Goal: Task Accomplishment & Management: Manage account settings

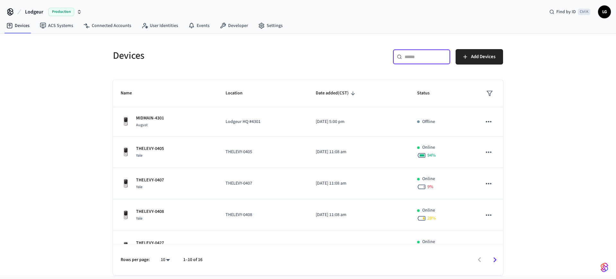
click at [439, 56] on input "text" at bounding box center [426, 57] width 42 height 6
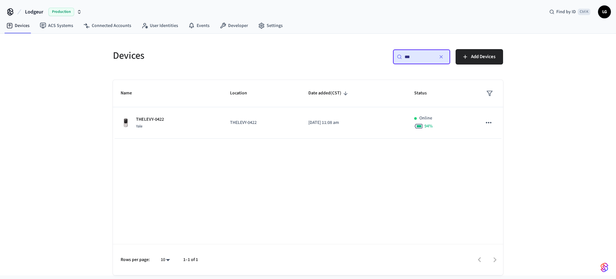
type input "***"
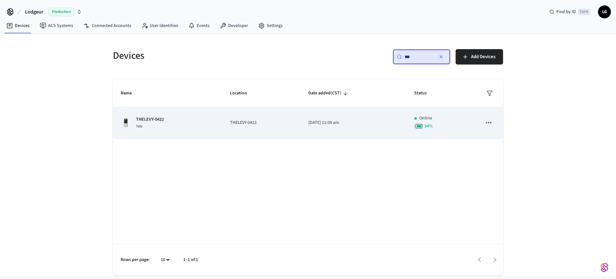
click at [238, 134] on td "THELEVY-0422" at bounding box center [261, 122] width 78 height 31
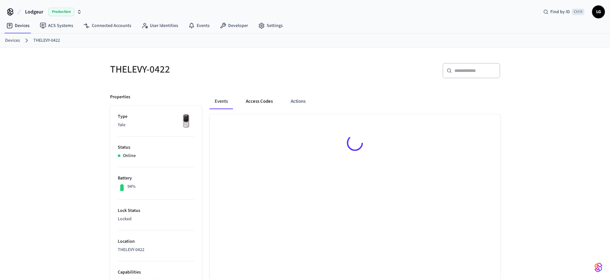
click at [263, 101] on button "Access Codes" at bounding box center [259, 101] width 37 height 15
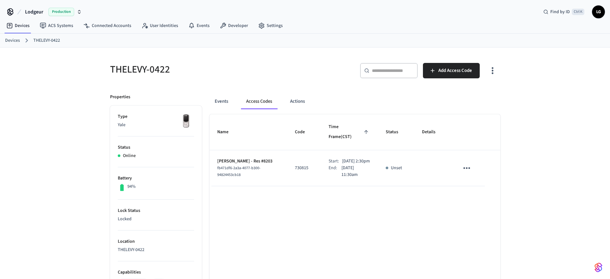
click at [295, 165] on p "730815" at bounding box center [304, 168] width 18 height 7
copy p "730815"
drag, startPoint x: 217, startPoint y: 191, endPoint x: 245, endPoint y: 156, distance: 44.8
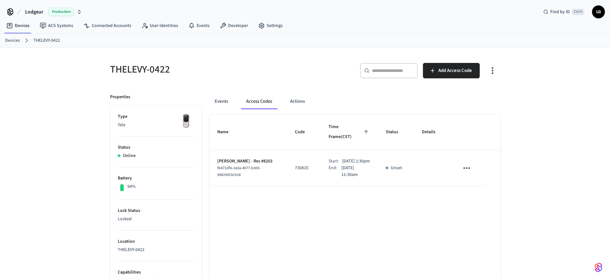
drag, startPoint x: 217, startPoint y: 144, endPoint x: 268, endPoint y: 150, distance: 51.4
click at [268, 150] on td "[PERSON_NAME] - Res #8203 fb471df6-2a3a-4077-b300-94824453cb18" at bounding box center [248, 168] width 78 height 36
copy p "[PERSON_NAME] - Res #8203"
click at [377, 166] on td "Start: [DATE] 2:30pm End: [DATE] 11:30am" at bounding box center [349, 168] width 57 height 36
click at [474, 163] on button "sticky table" at bounding box center [466, 167] width 15 height 15
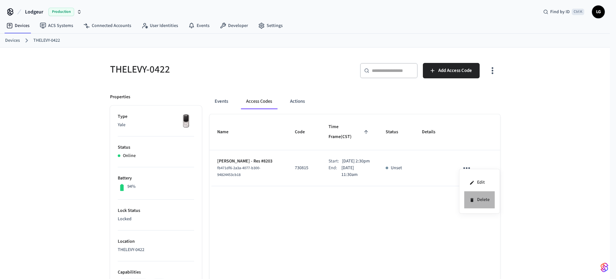
click at [485, 201] on li "Delete" at bounding box center [479, 199] width 30 height 17
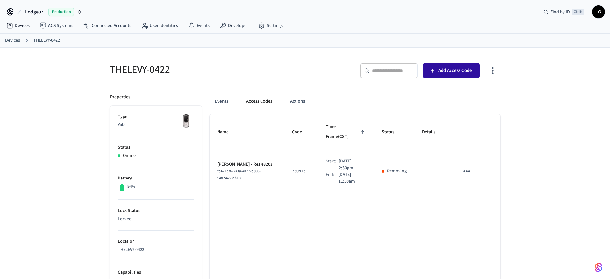
click at [441, 73] on span "Add Access Code" at bounding box center [455, 70] width 34 height 8
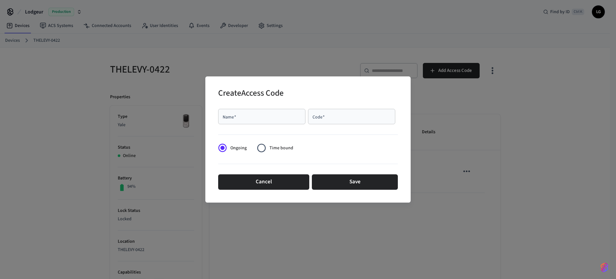
click at [332, 118] on input "Code   *" at bounding box center [352, 116] width 80 height 6
click at [263, 113] on input "Name   *" at bounding box center [262, 116] width 80 height 6
paste input "**********"
type input "**********"
click at [323, 113] on div "Code   *" at bounding box center [351, 116] width 87 height 15
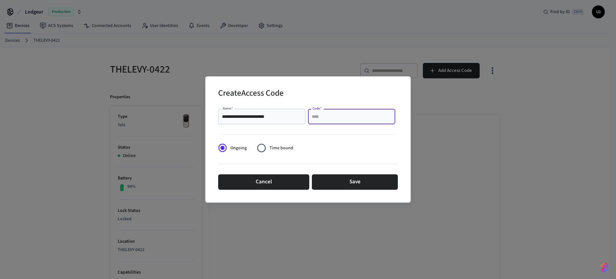
paste input "******"
type input "******"
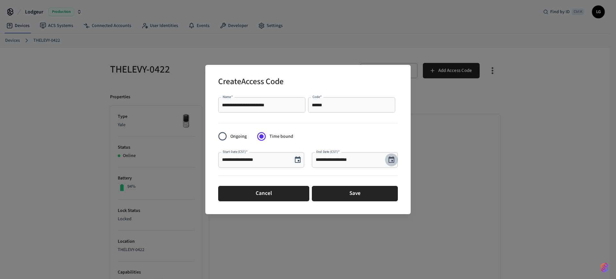
click at [389, 160] on icon "Choose date, selected date is Sep 16, 2025" at bounding box center [391, 159] width 6 height 6
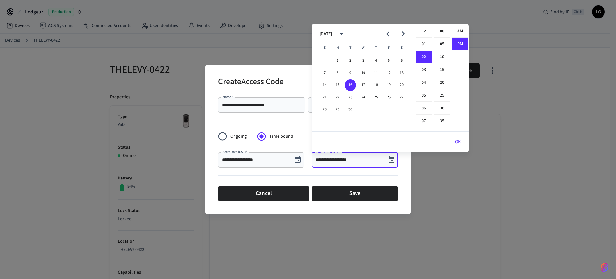
scroll to position [12, 0]
click at [388, 85] on button "19" at bounding box center [389, 85] width 12 height 12
click at [422, 105] on li "11" at bounding box center [423, 107] width 15 height 12
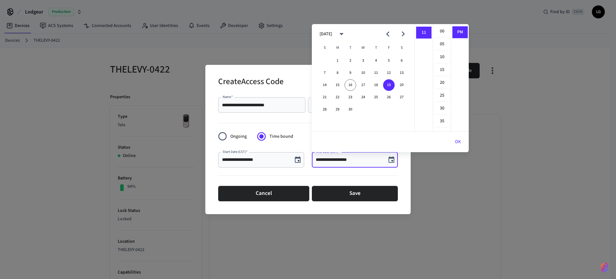
scroll to position [140, 0]
click at [442, 111] on li "30" at bounding box center [441, 108] width 15 height 12
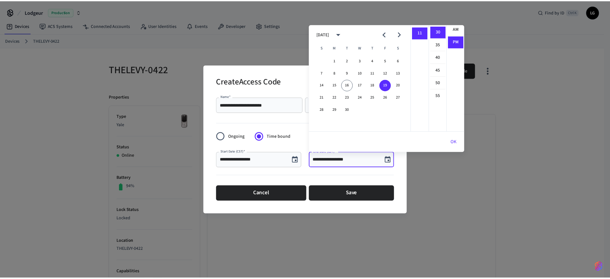
scroll to position [0, 0]
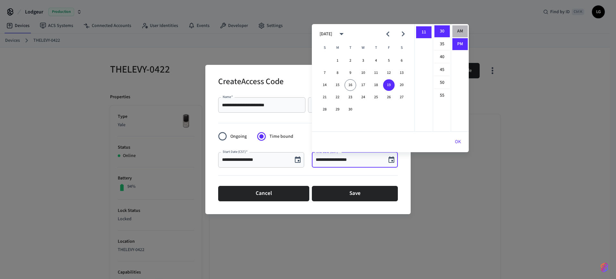
click at [457, 29] on li "AM" at bounding box center [459, 31] width 15 height 12
type input "**********"
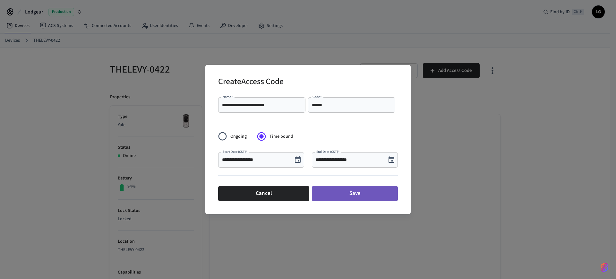
click at [352, 193] on button "Save" at bounding box center [355, 193] width 86 height 15
